Goal: Navigation & Orientation: Find specific page/section

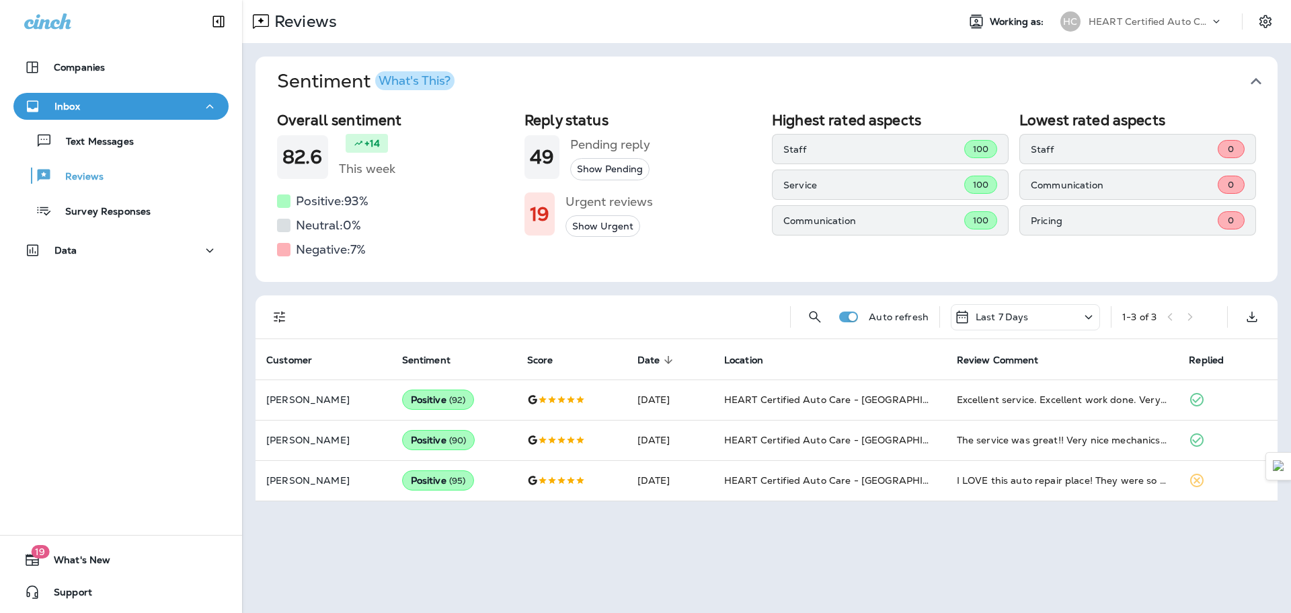
click at [124, 157] on div "Text Messages Reviews Survey Responses" at bounding box center [120, 172] width 215 height 105
click at [134, 139] on div "Text Messages" at bounding box center [121, 140] width 204 height 20
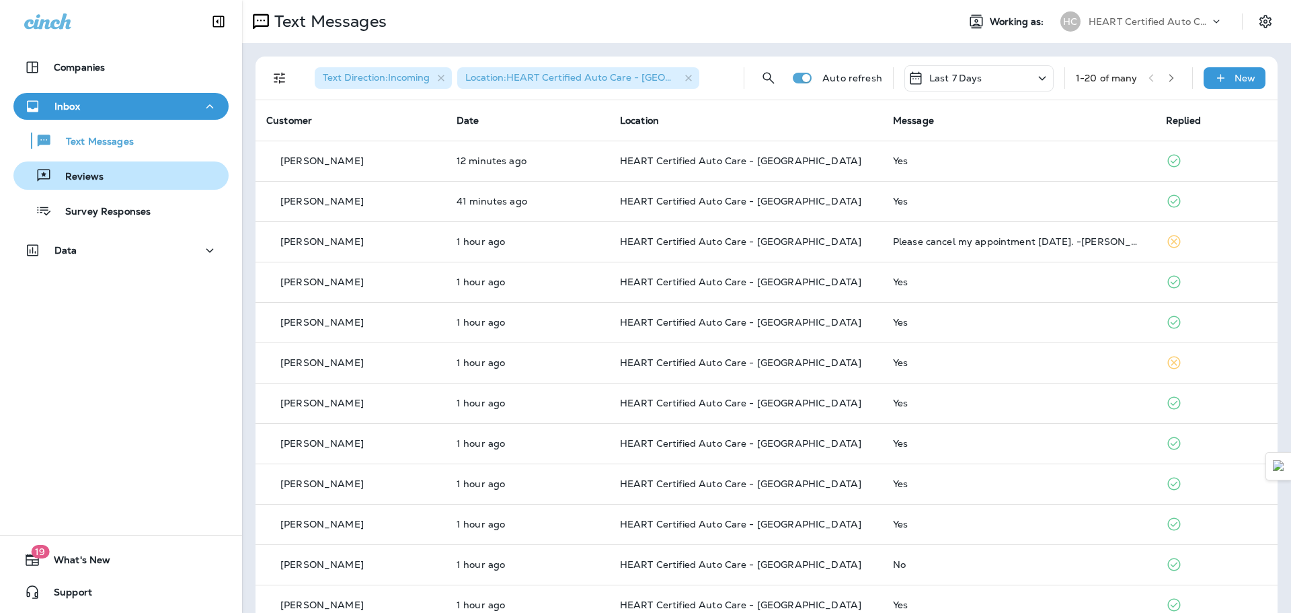
click at [114, 169] on div "Reviews" at bounding box center [121, 175] width 204 height 20
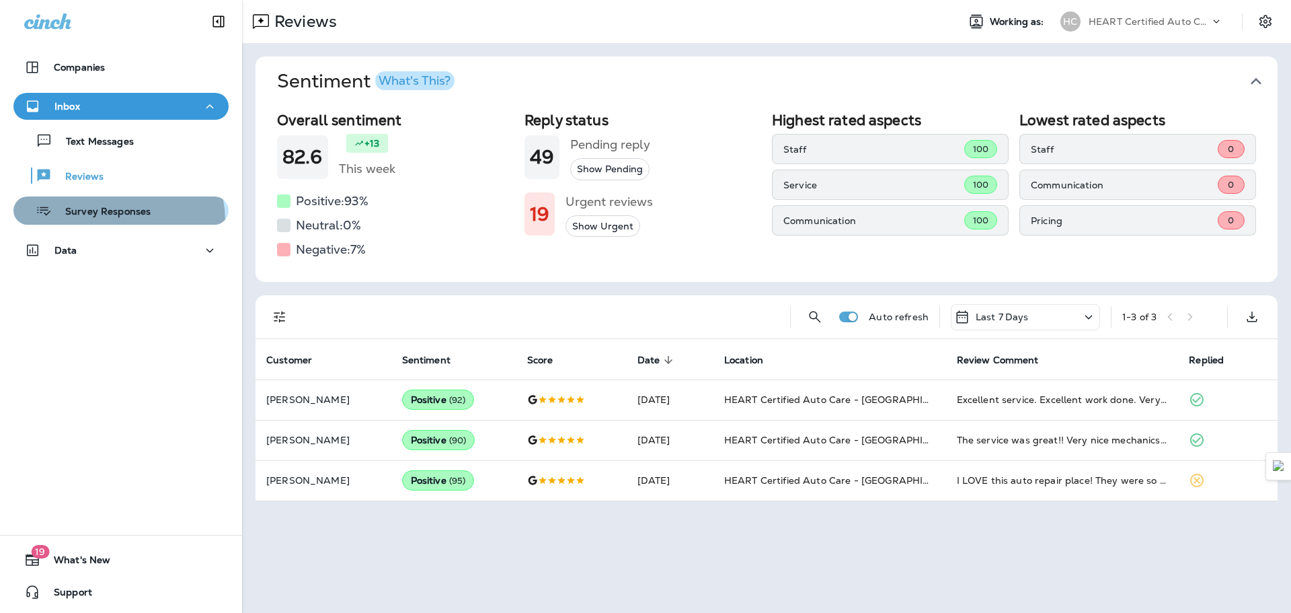
click at [117, 221] on button "Survey Responses" at bounding box center [120, 210] width 215 height 28
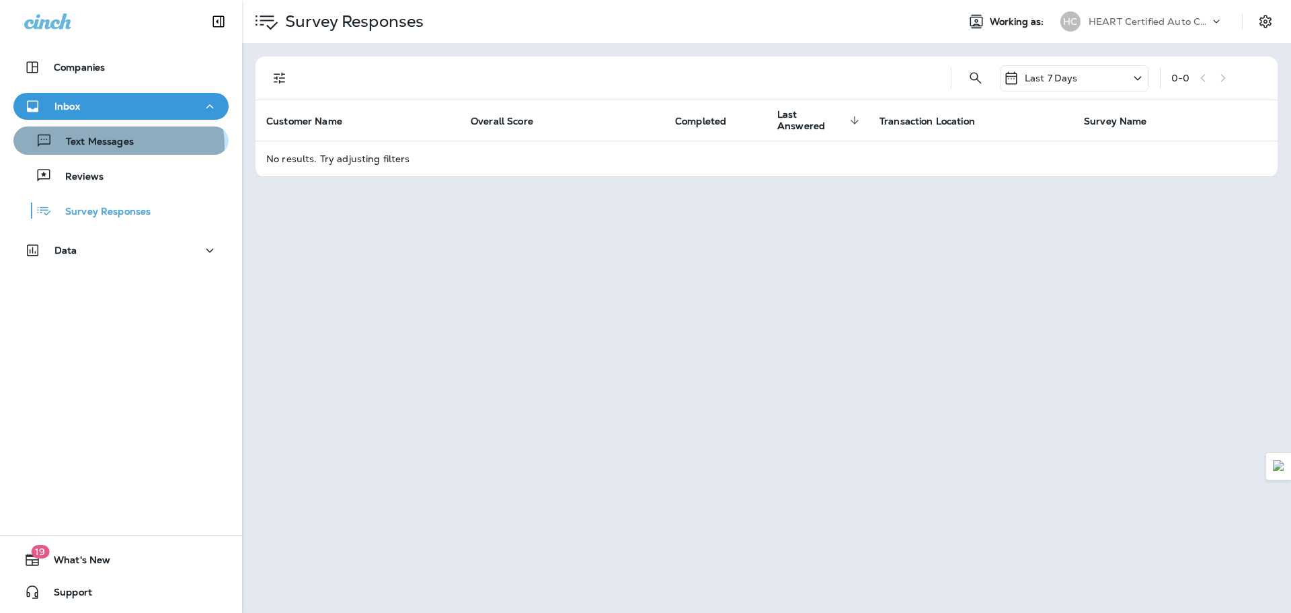
click at [104, 147] on p "Text Messages" at bounding box center [92, 142] width 81 height 13
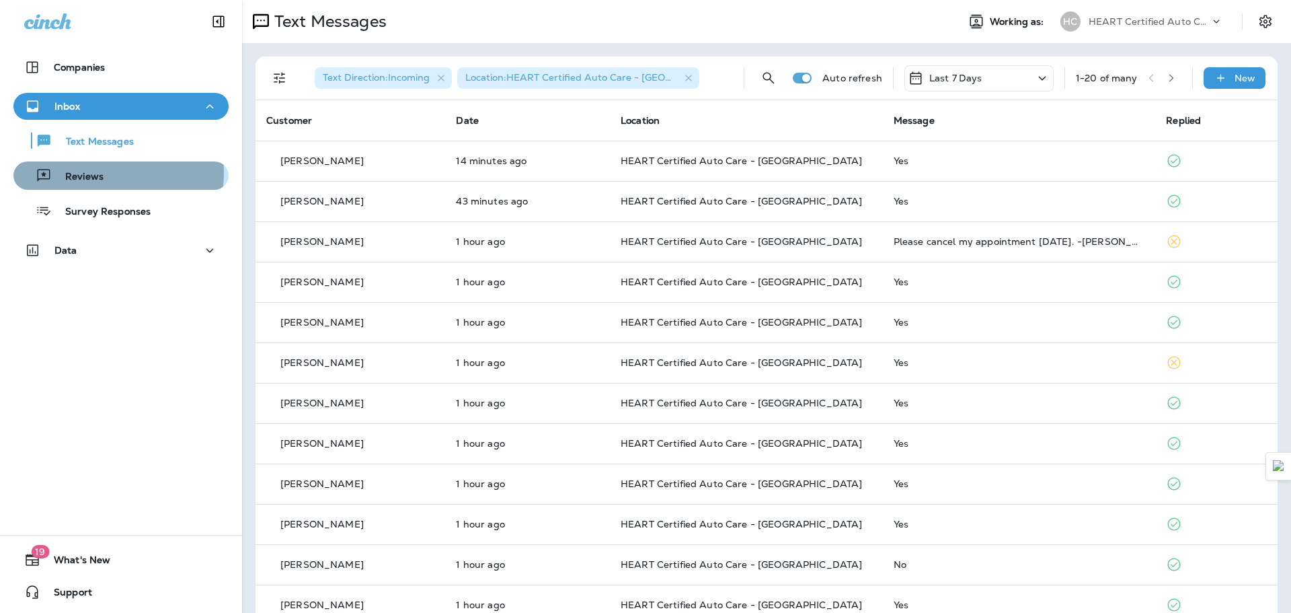
click at [108, 173] on div "Reviews" at bounding box center [121, 175] width 204 height 20
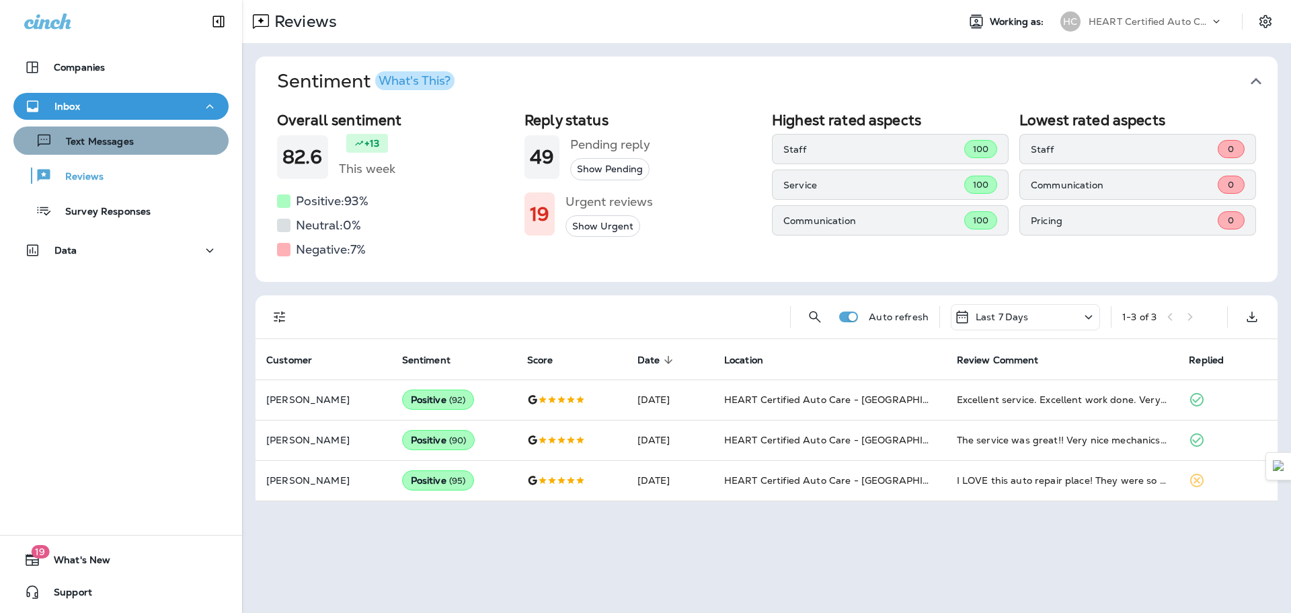
click at [155, 134] on div "Text Messages" at bounding box center [121, 140] width 204 height 20
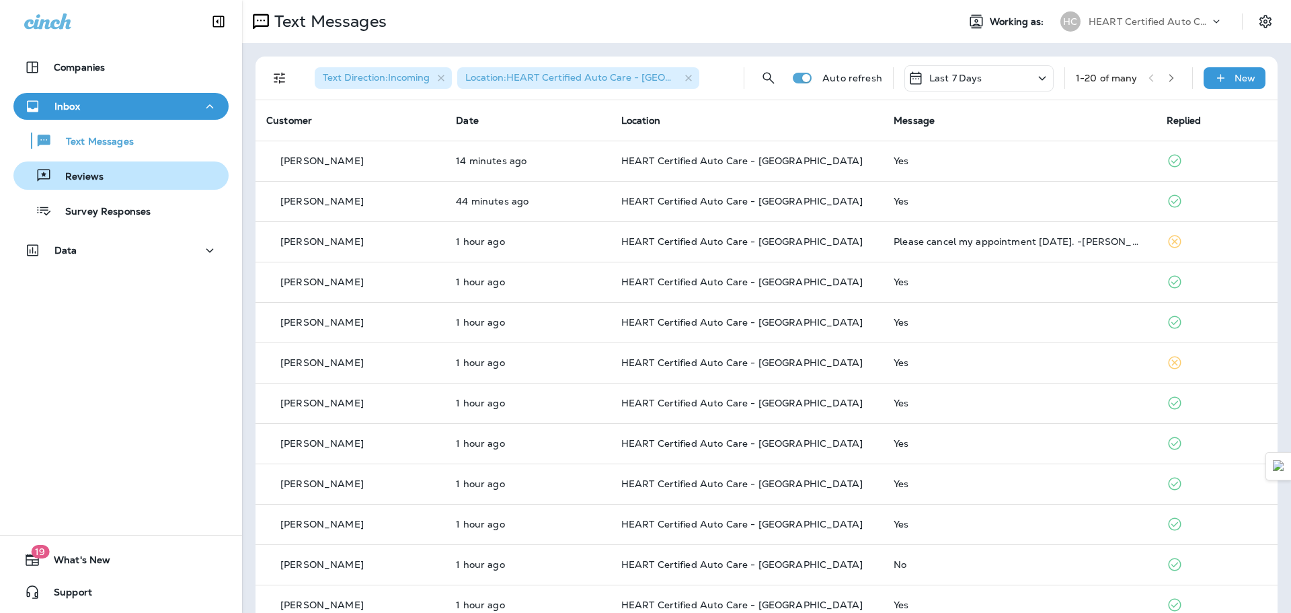
click at [137, 173] on div "Reviews" at bounding box center [121, 175] width 204 height 20
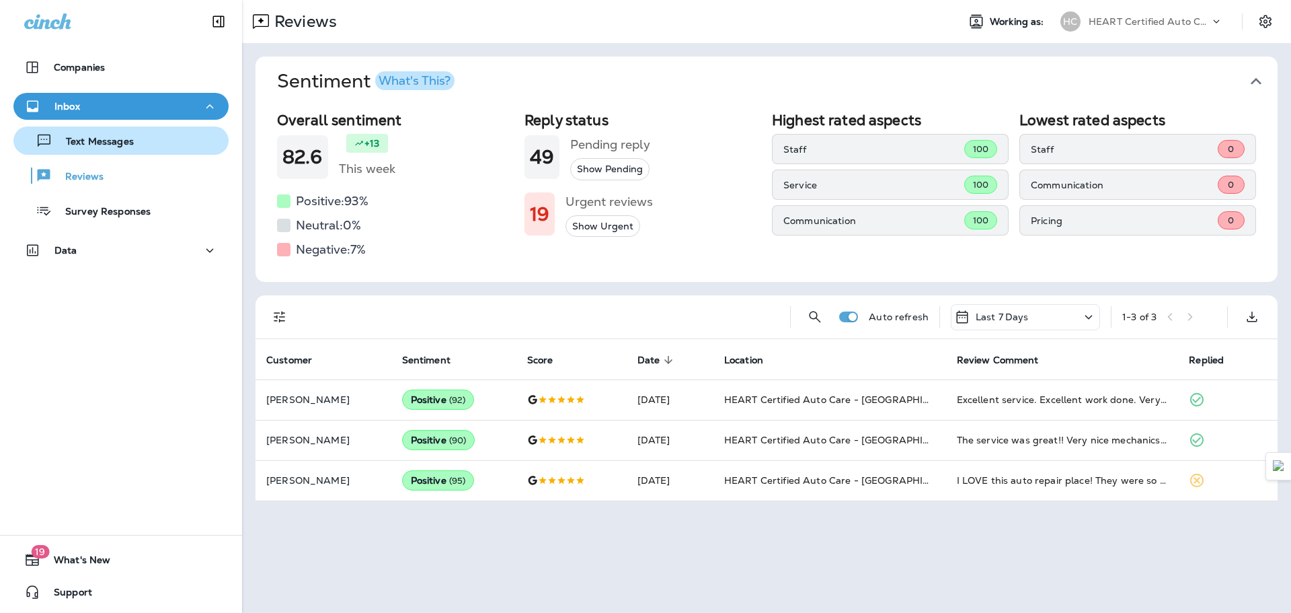
click at [129, 143] on p "Text Messages" at bounding box center [92, 142] width 81 height 13
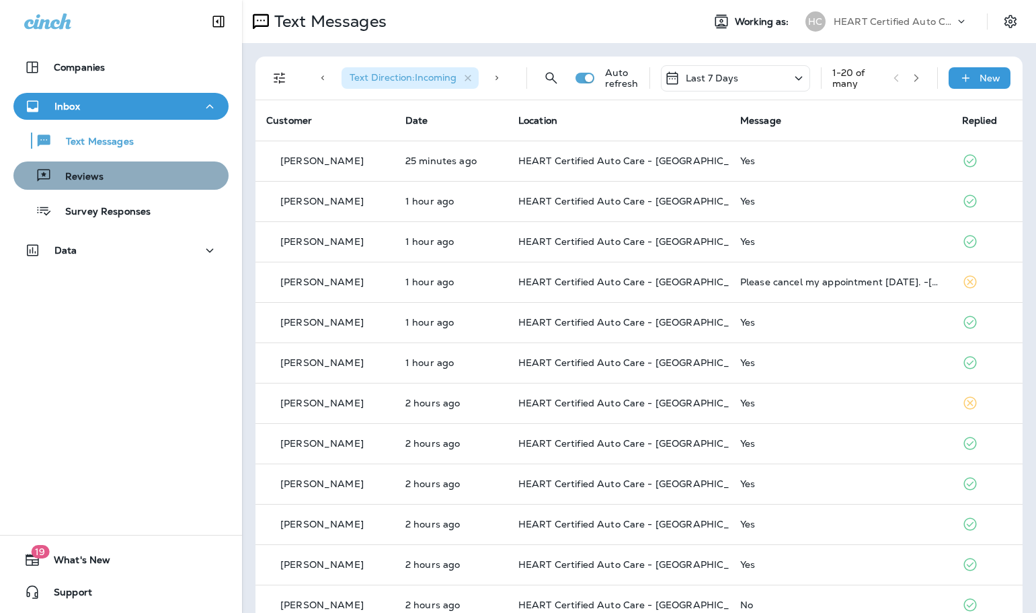
click at [143, 169] on div "Reviews" at bounding box center [121, 175] width 204 height 20
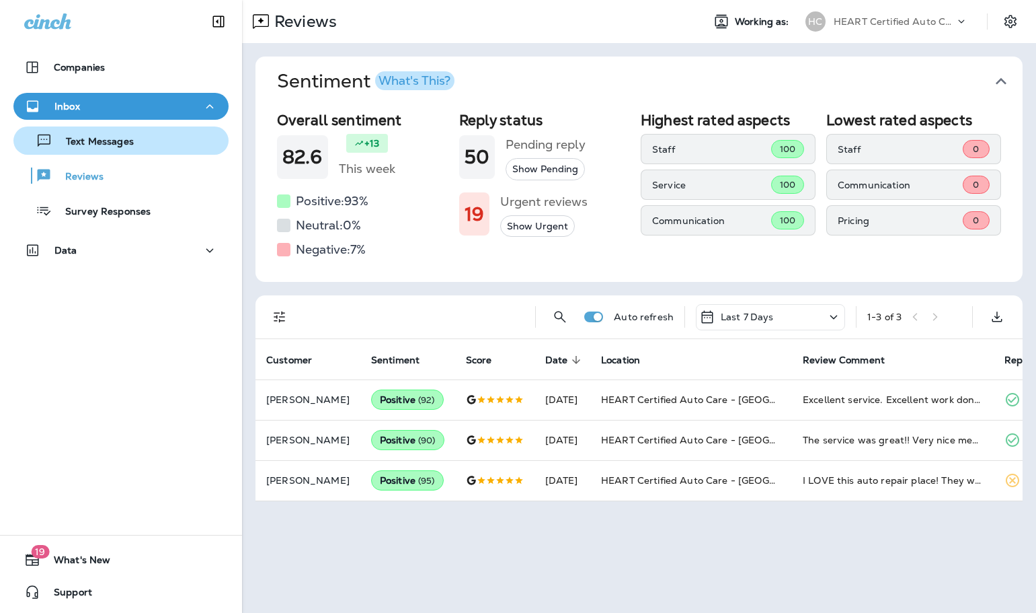
click at [127, 145] on p "Text Messages" at bounding box center [92, 142] width 81 height 13
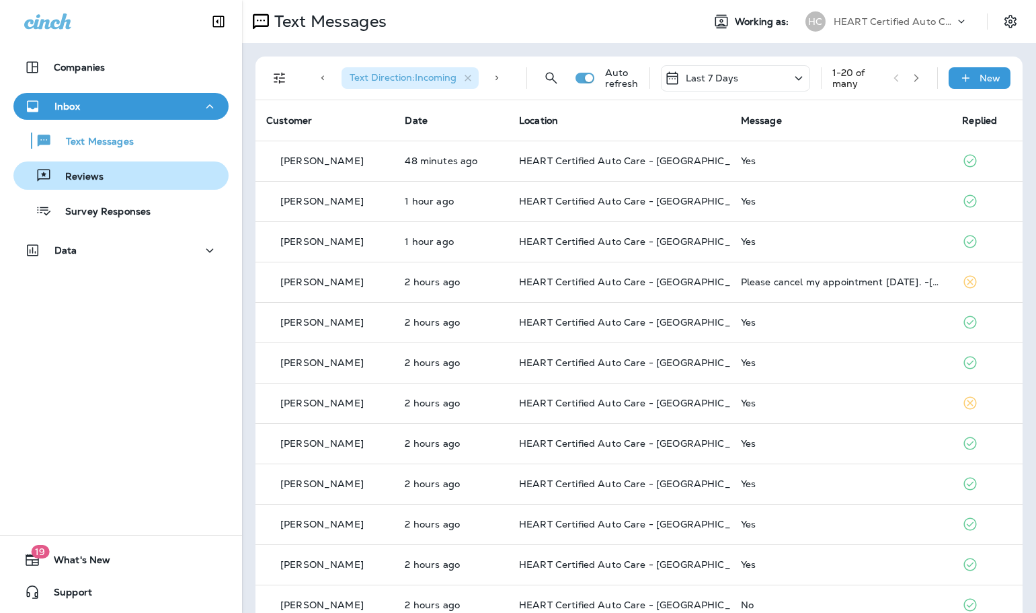
click at [100, 161] on button "Reviews" at bounding box center [120, 175] width 215 height 28
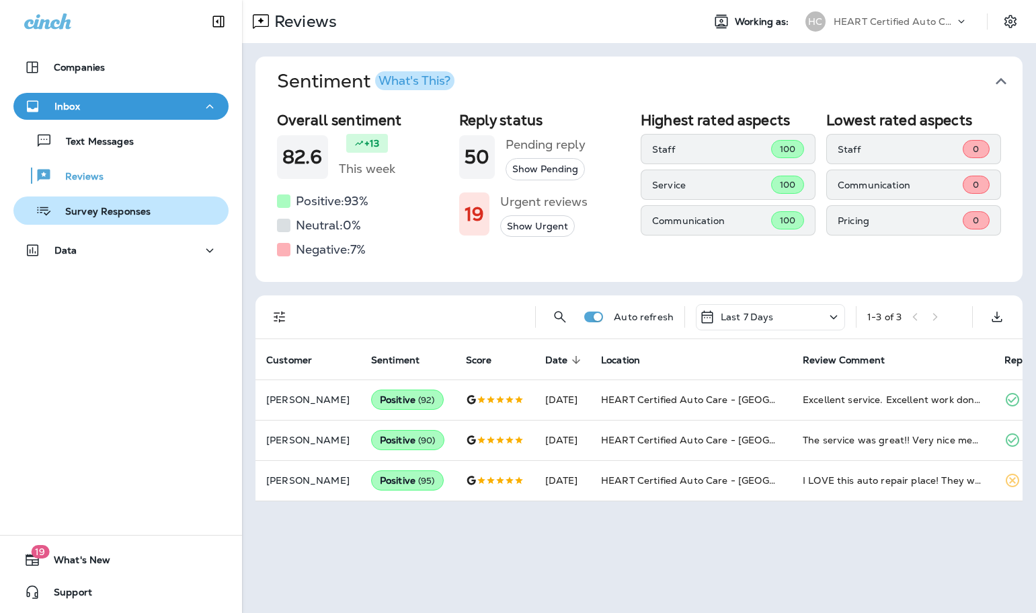
click at [108, 215] on p "Survey Responses" at bounding box center [101, 212] width 99 height 13
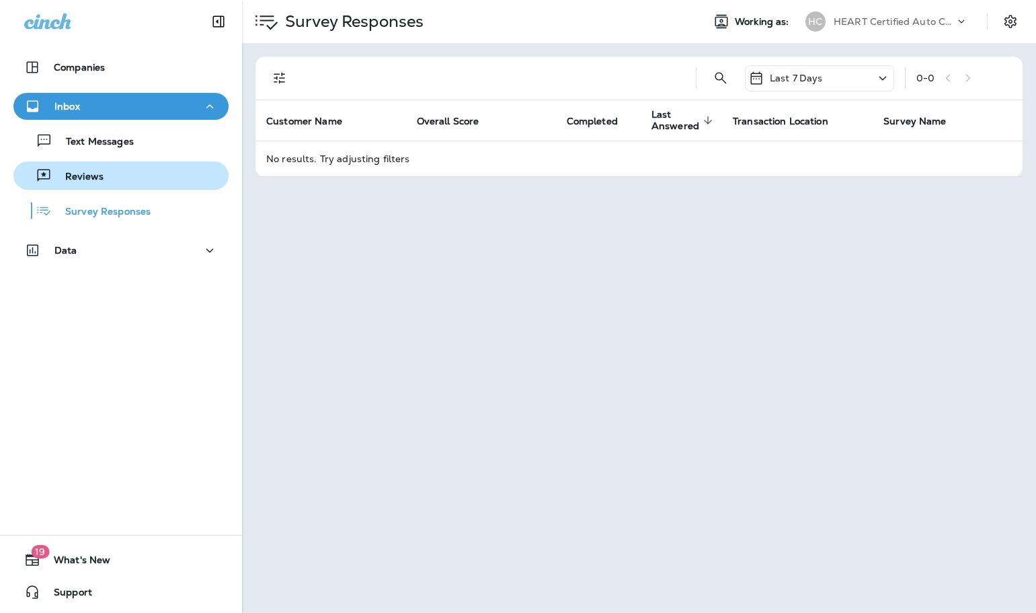
click at [129, 186] on button "Reviews" at bounding box center [120, 175] width 215 height 28
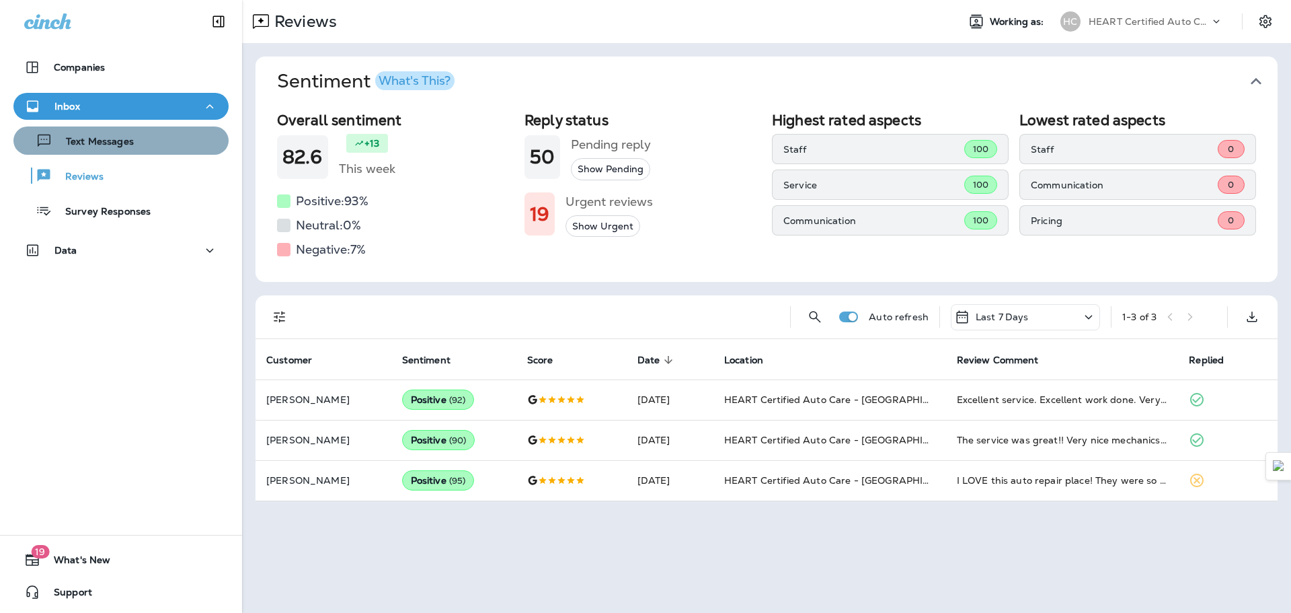
click at [125, 145] on p "Text Messages" at bounding box center [92, 142] width 81 height 13
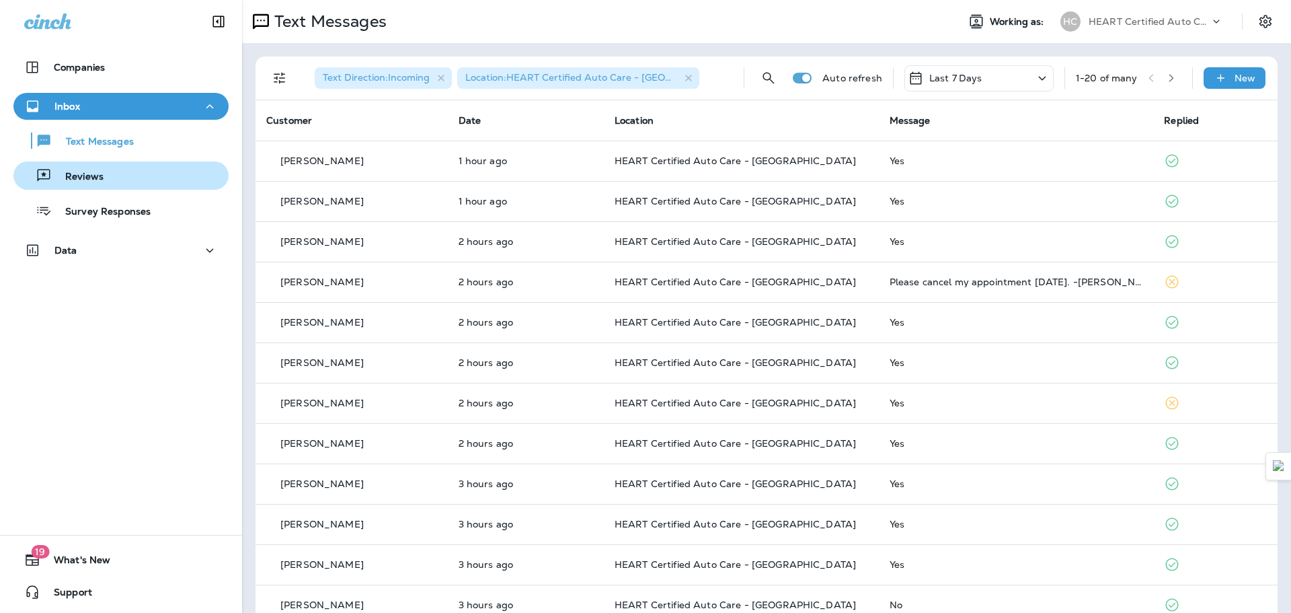
click at [120, 176] on div "Reviews" at bounding box center [121, 175] width 204 height 20
